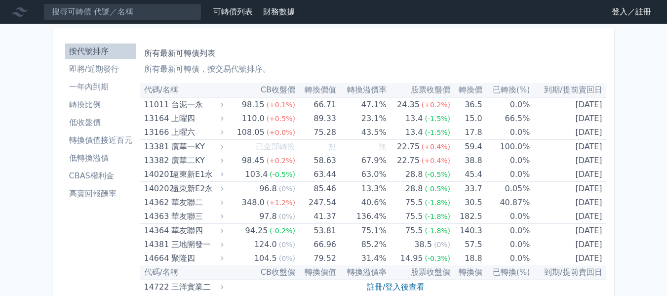
scroll to position [198, 0]
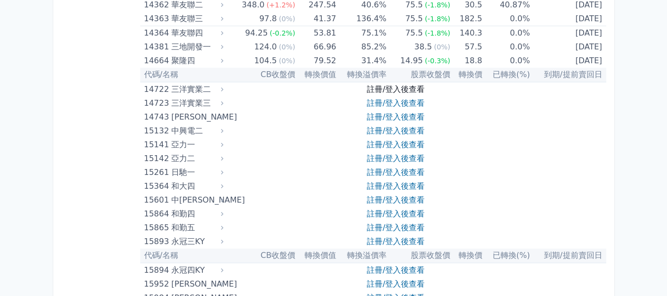
click at [381, 89] on link "註冊/登入後查看" at bounding box center [396, 88] width 58 height 9
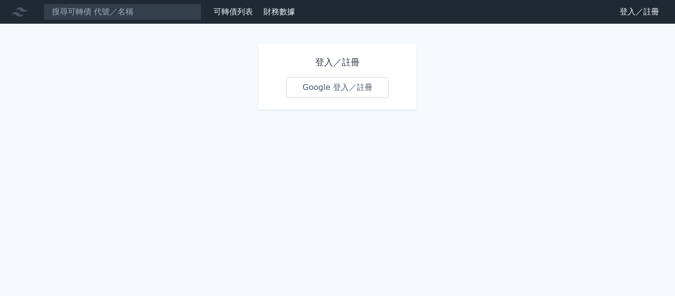
click at [357, 83] on link "Google 登入／註冊" at bounding box center [337, 87] width 103 height 21
